Goal: Find specific page/section: Find specific page/section

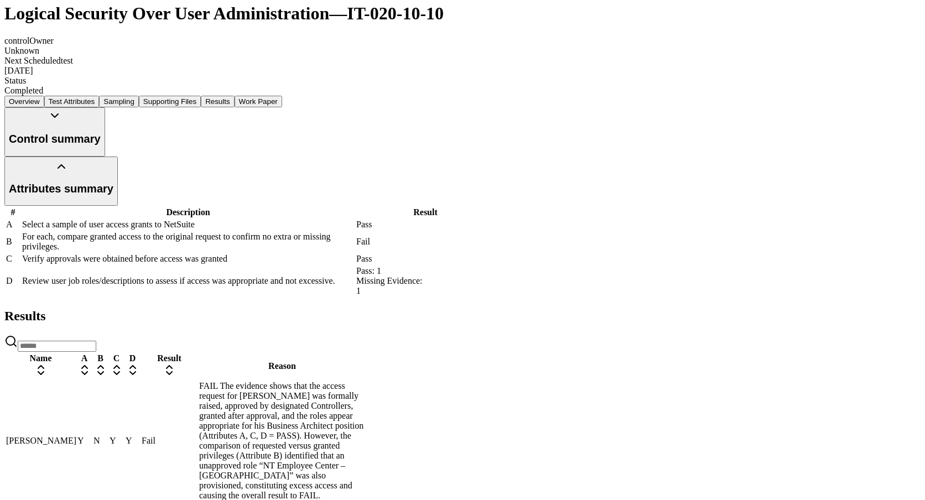
scroll to position [102, 0]
click at [105, 118] on button "Control summary" at bounding box center [54, 131] width 101 height 49
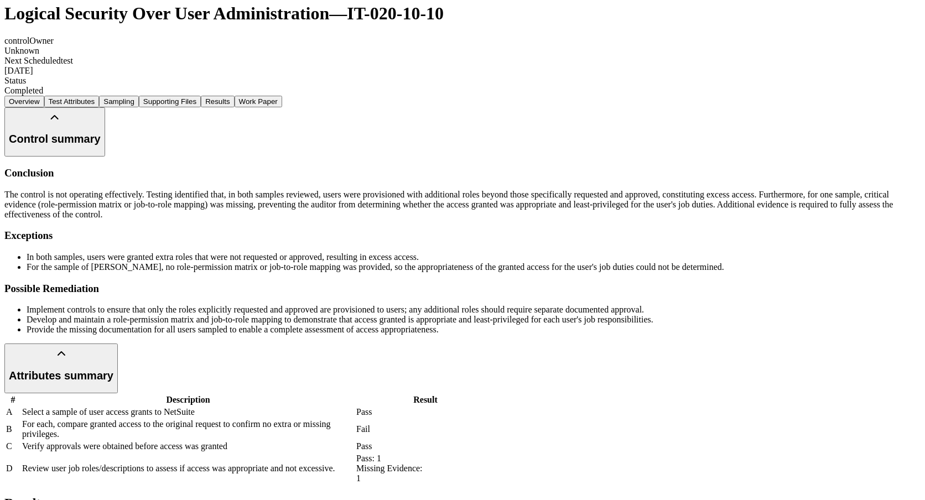
click at [105, 118] on button "Control summary" at bounding box center [54, 131] width 101 height 49
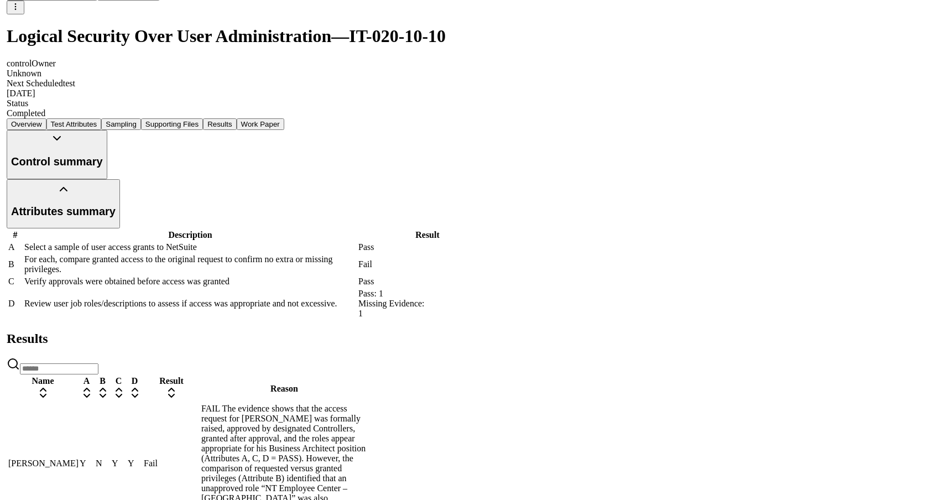
scroll to position [0, 0]
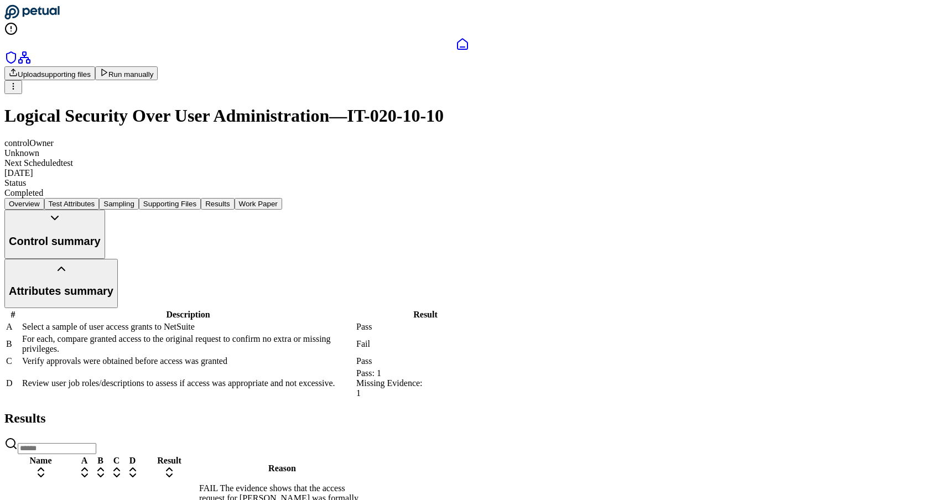
click at [201, 198] on button "Supporting Files" at bounding box center [170, 204] width 62 height 12
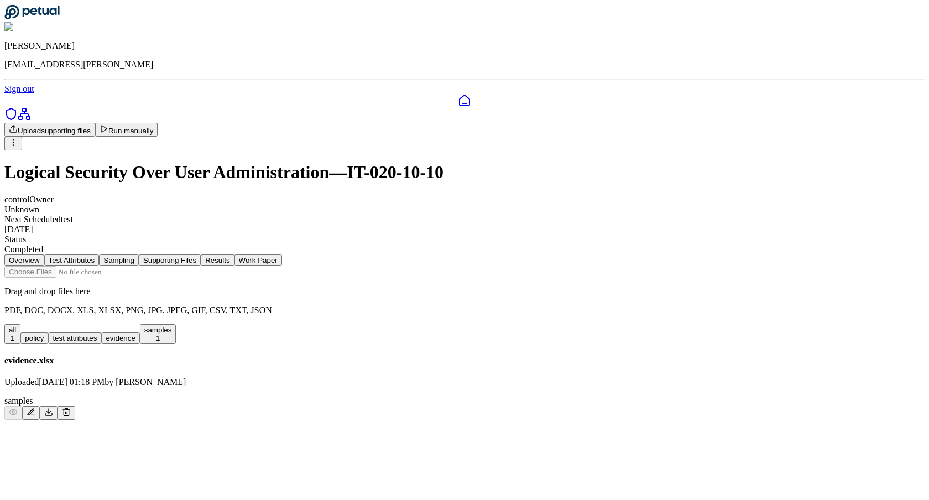
click at [44, 254] on button "Overview" at bounding box center [24, 260] width 40 height 12
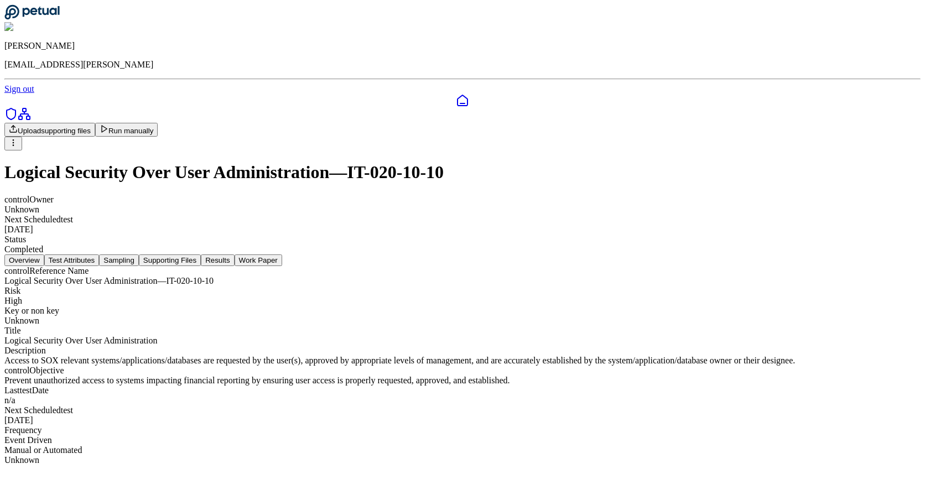
click at [100, 254] on button "Test Attributes" at bounding box center [71, 260] width 55 height 12
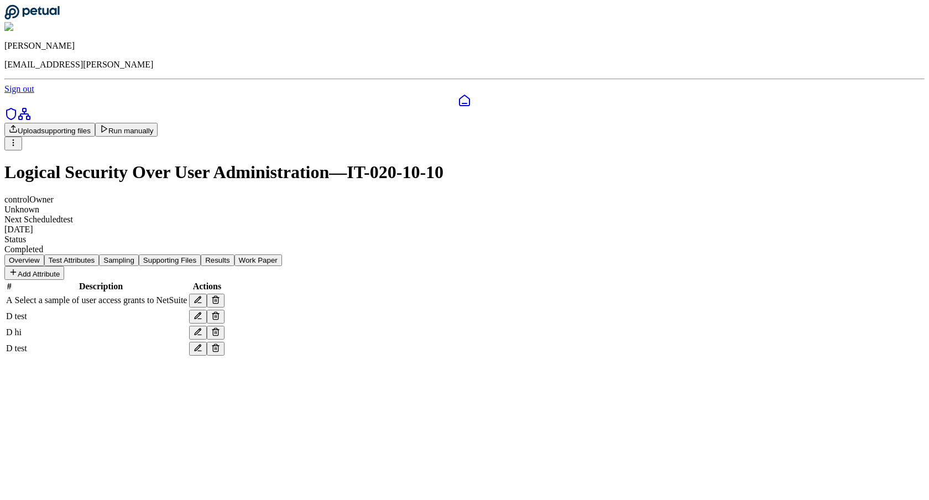
click at [44, 254] on button "Overview" at bounding box center [24, 260] width 40 height 12
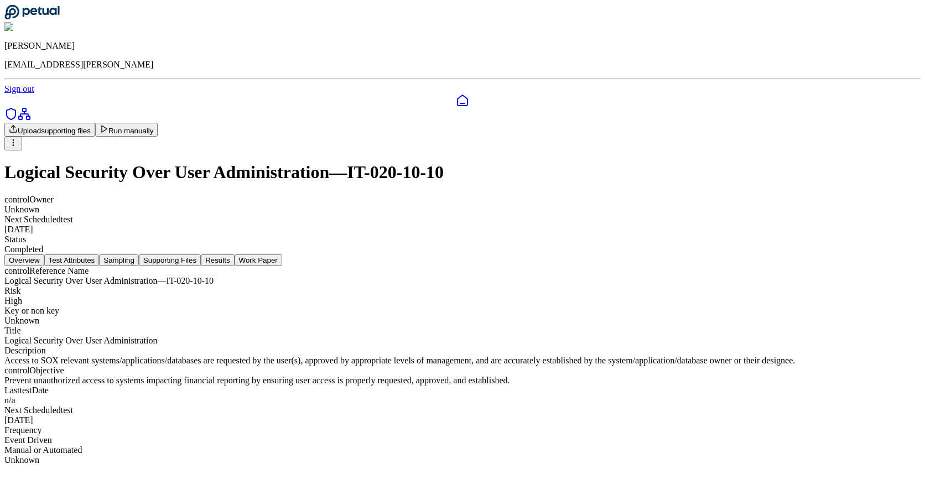
click at [100, 254] on button "Test Attributes" at bounding box center [71, 260] width 55 height 12
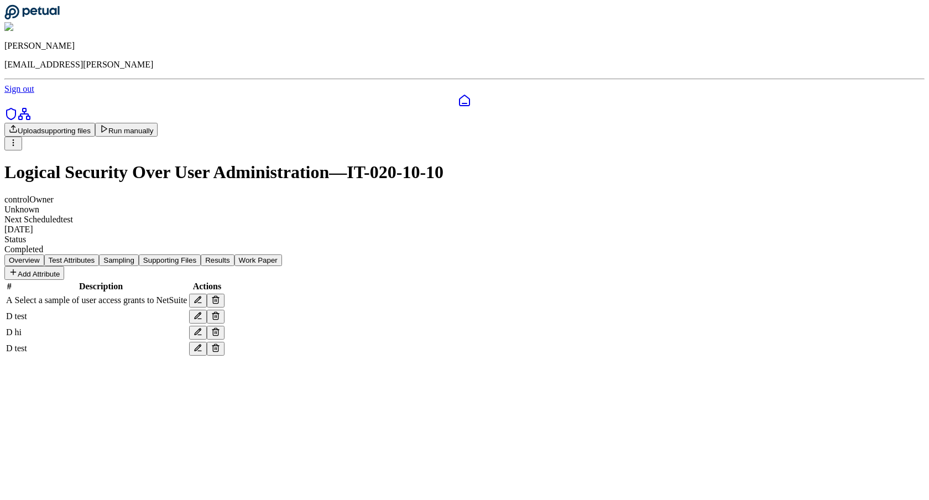
click at [44, 254] on button "Overview" at bounding box center [24, 260] width 40 height 12
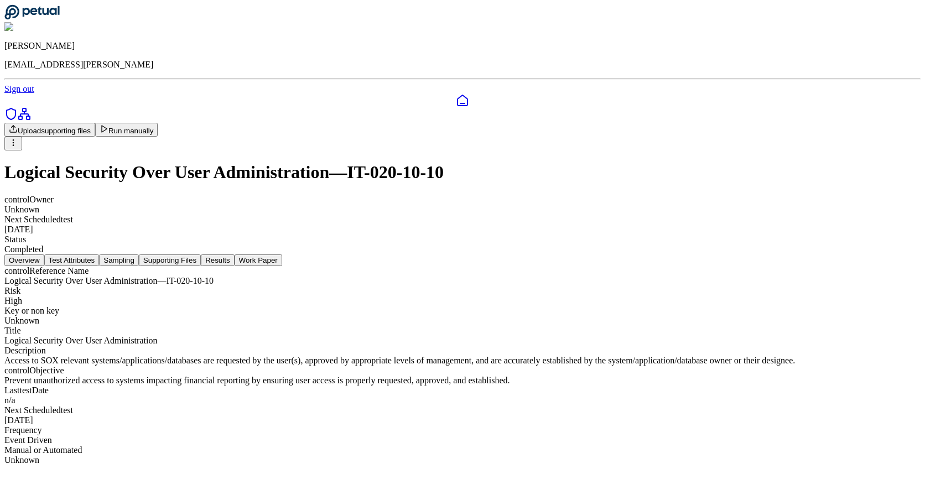
click at [100, 254] on button "Test Attributes" at bounding box center [71, 260] width 55 height 12
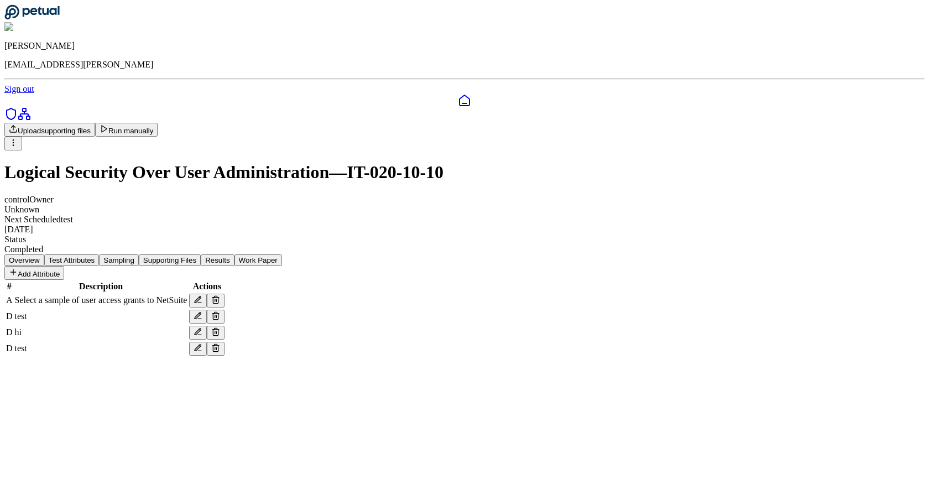
click at [44, 254] on button "Overview" at bounding box center [24, 260] width 40 height 12
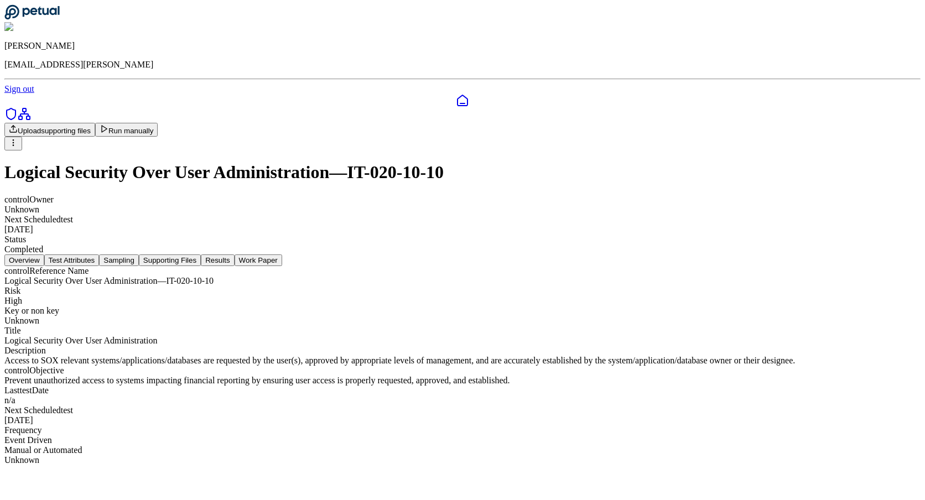
click at [100, 254] on button "Test Attributes" at bounding box center [71, 260] width 55 height 12
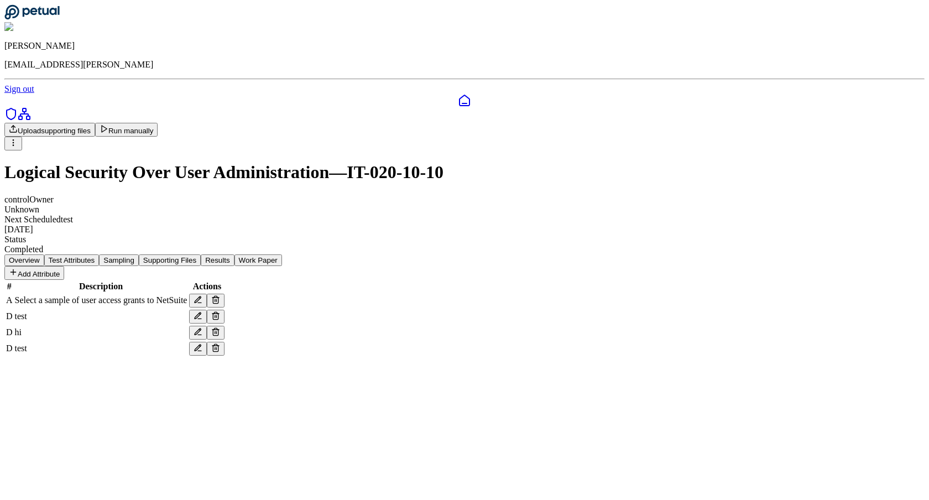
click at [44, 254] on button "Overview" at bounding box center [24, 260] width 40 height 12
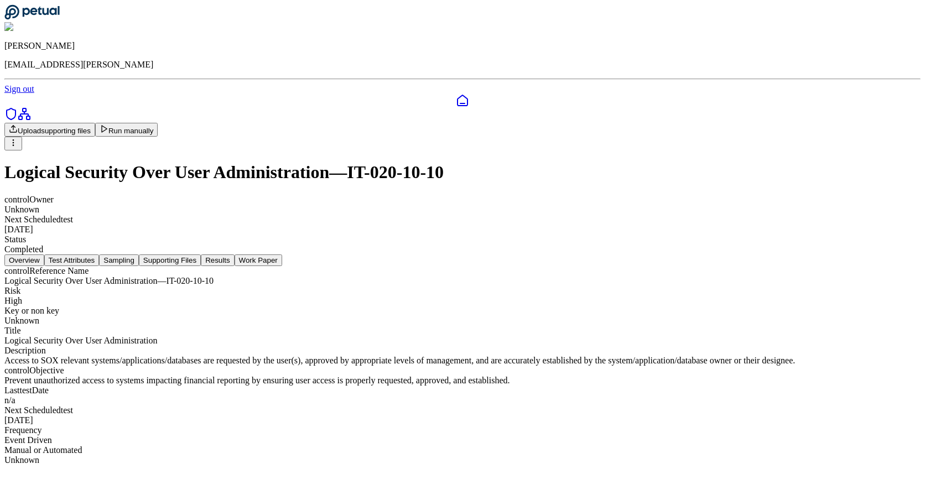
click at [893, 320] on div "Overview Test Attributes Sampling Supporting Files Results Work Paper control R…" at bounding box center [462, 359] width 916 height 211
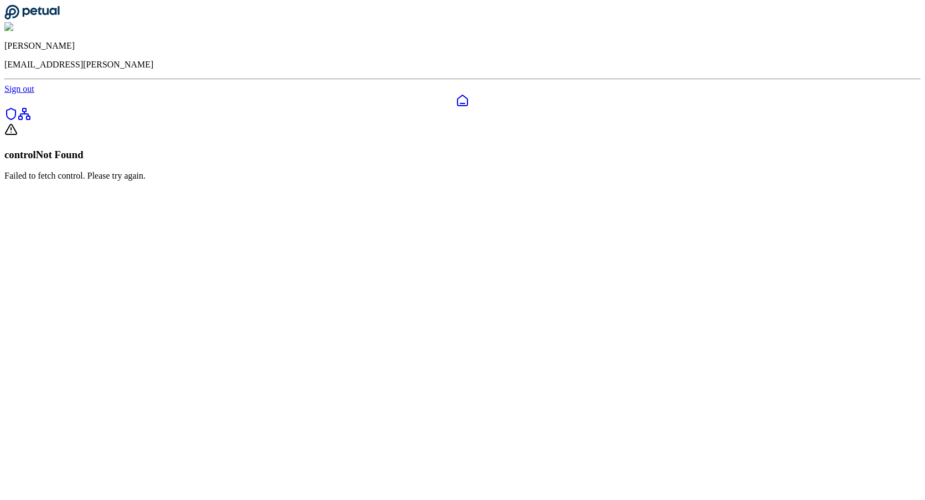
click at [456, 94] on icon at bounding box center [462, 100] width 13 height 13
